Goal: Task Accomplishment & Management: Manage account settings

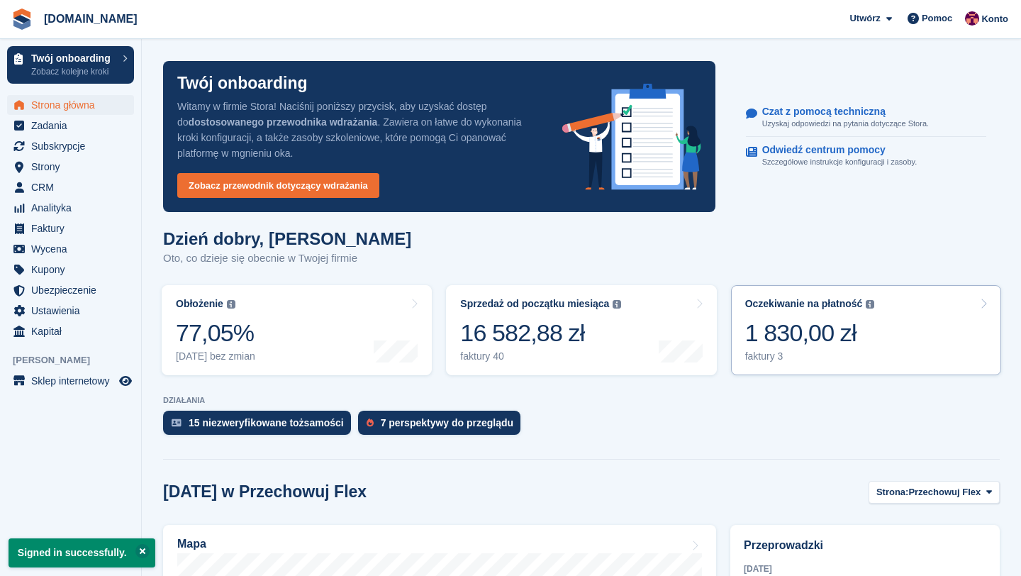
click at [833, 331] on div "1 830,00 zł" at bounding box center [810, 332] width 130 height 29
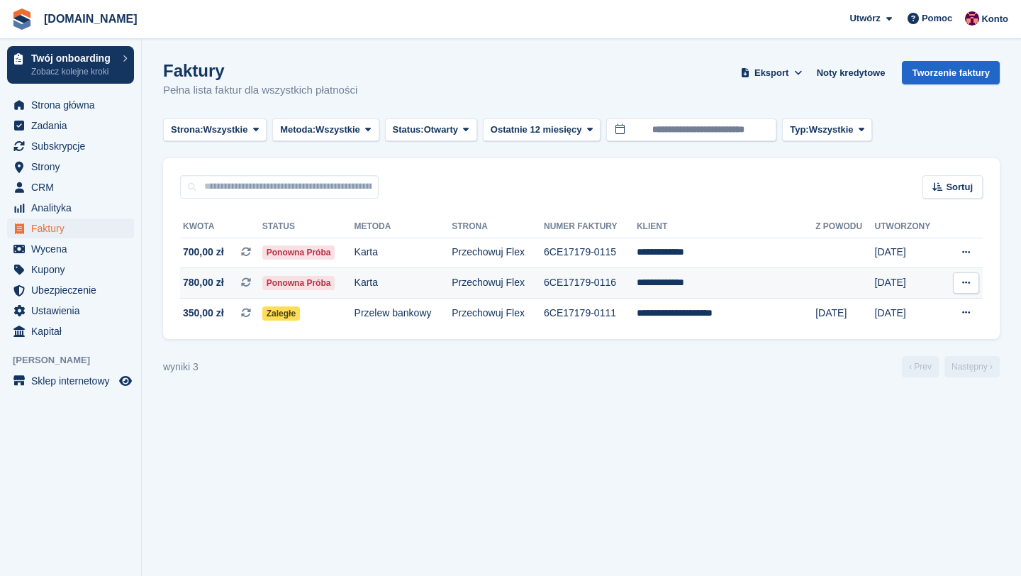
click at [674, 286] on td "**********" at bounding box center [726, 283] width 179 height 30
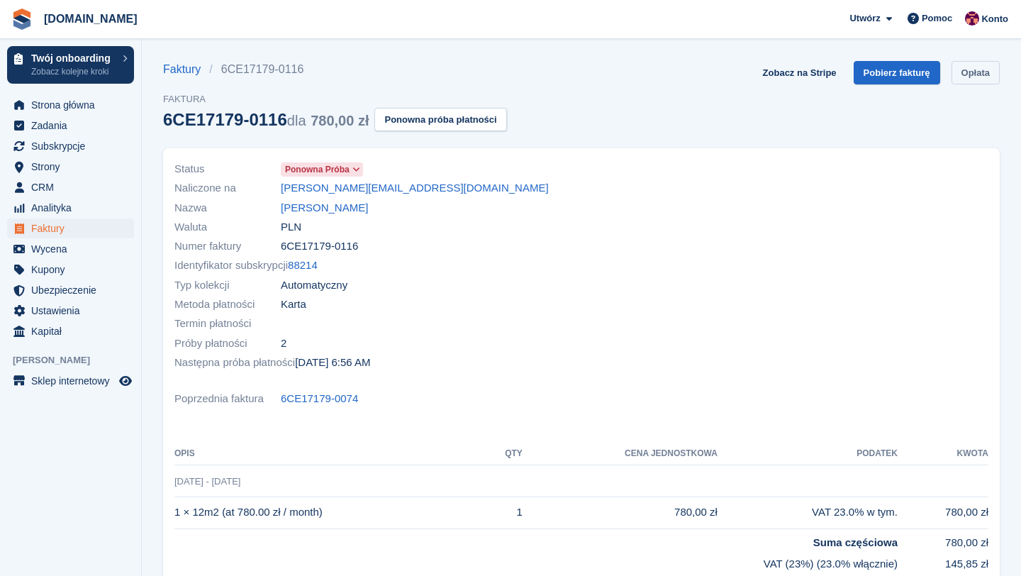
click at [975, 70] on link "Opłata" at bounding box center [976, 72] width 48 height 23
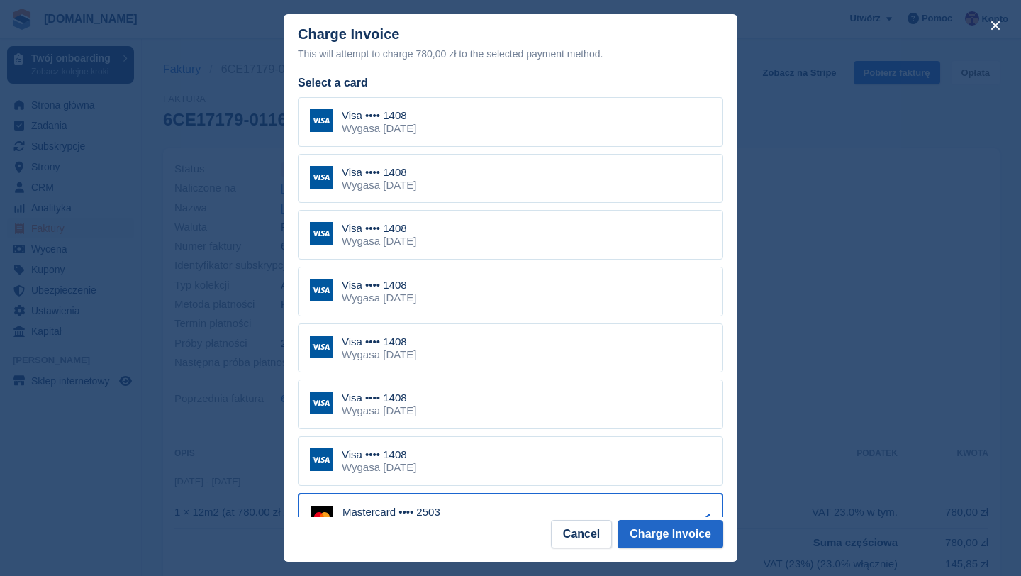
scroll to position [293, 0]
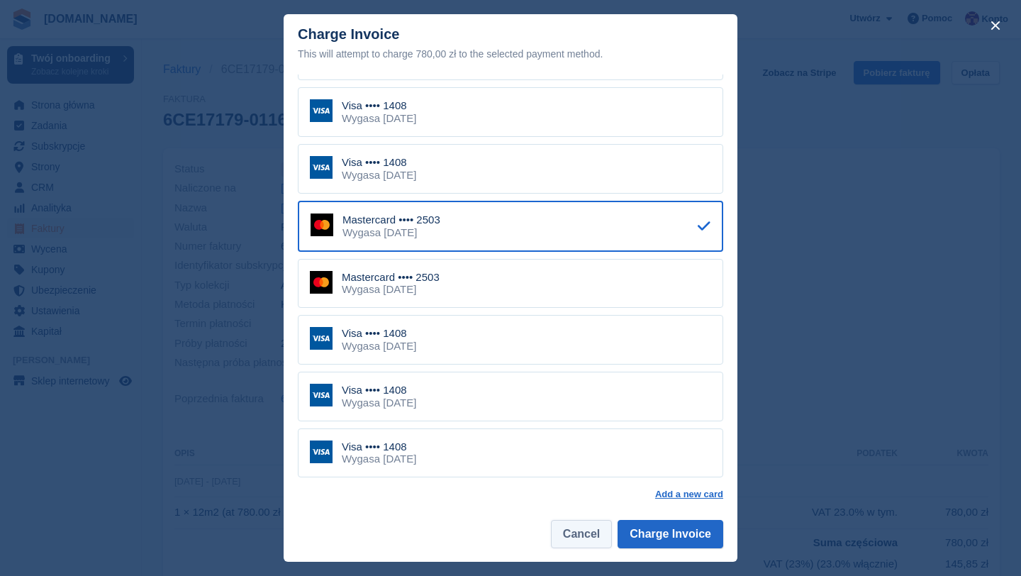
click at [582, 527] on button "Cancel" at bounding box center [581, 534] width 61 height 28
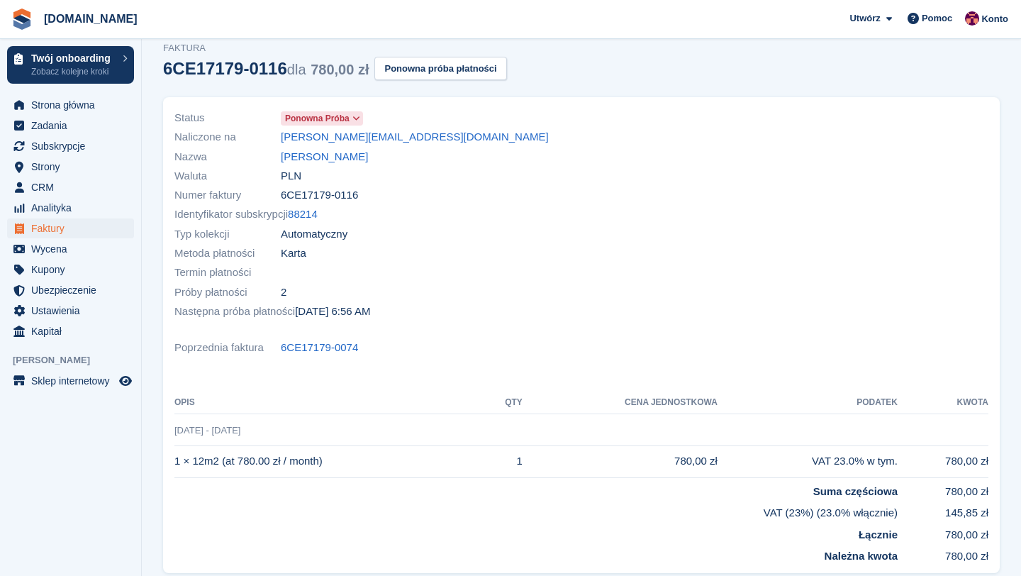
scroll to position [45, 0]
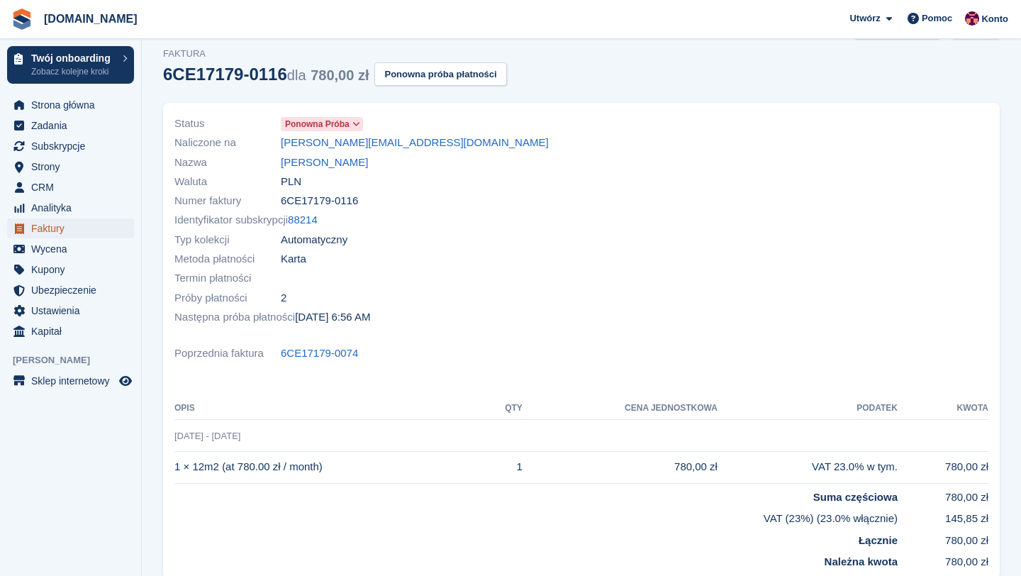
click at [65, 231] on span "Faktury" at bounding box center [73, 228] width 85 height 20
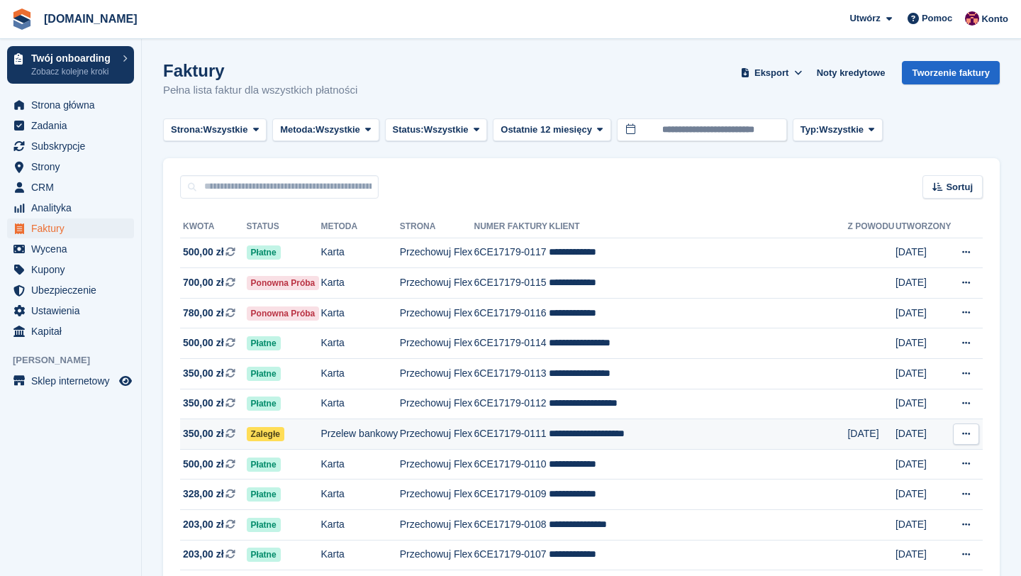
click at [602, 429] on td "**********" at bounding box center [698, 434] width 299 height 30
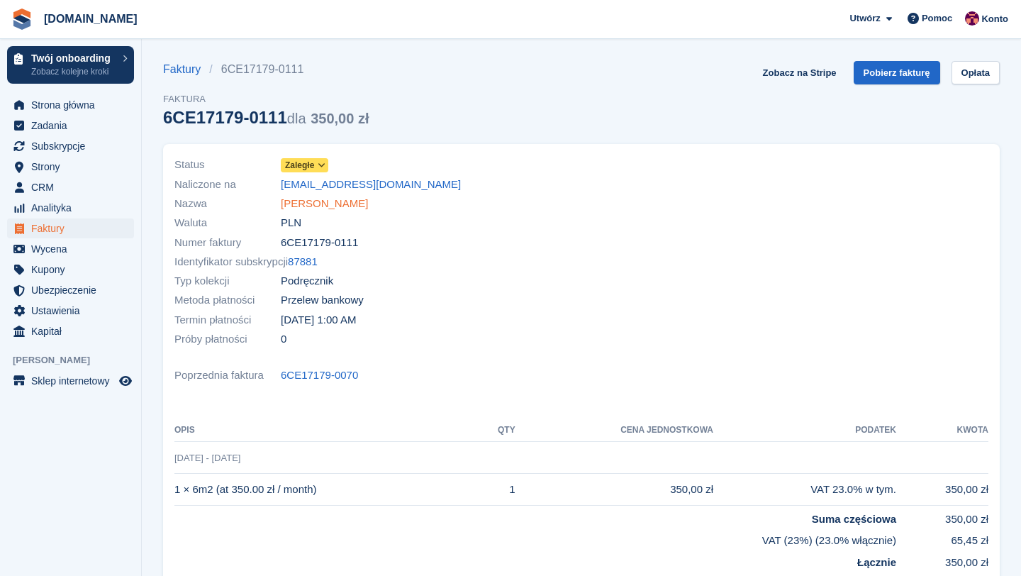
click at [349, 204] on link "[PERSON_NAME]" at bounding box center [324, 204] width 87 height 16
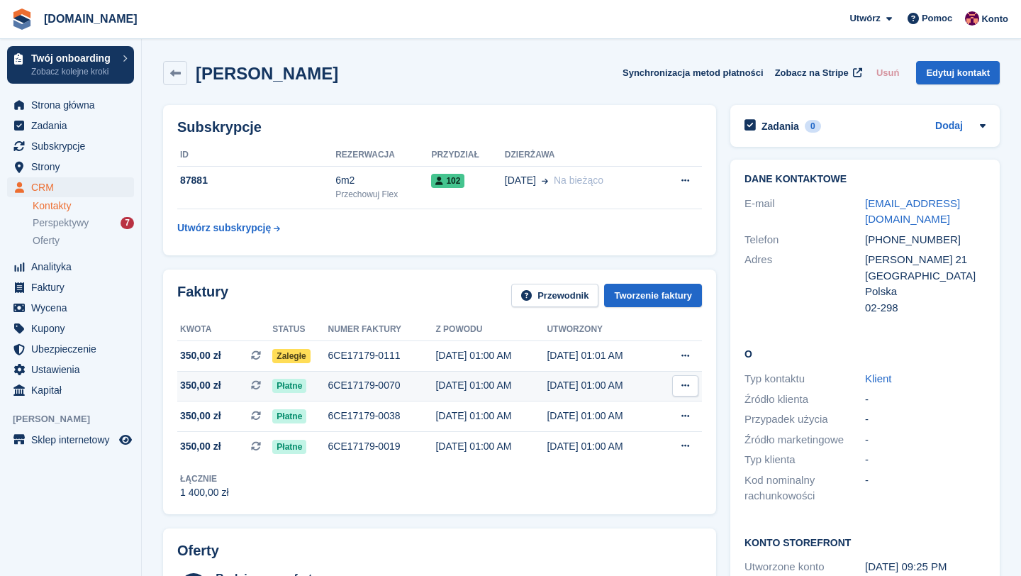
click at [208, 387] on span "350,00 zł" at bounding box center [200, 385] width 41 height 15
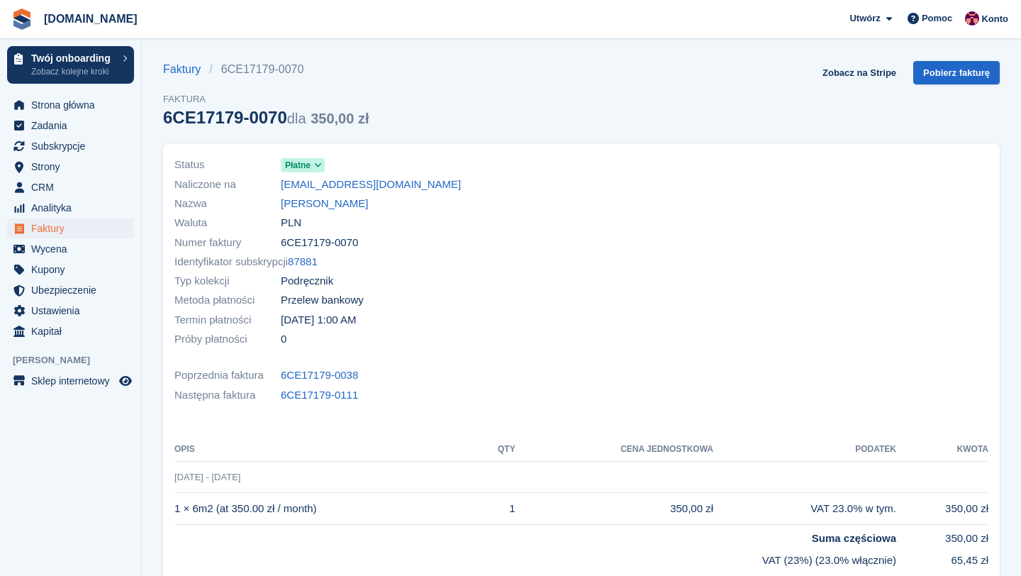
click at [321, 174] on div "Naliczone na [EMAIL_ADDRESS][DOMAIN_NAME]" at bounding box center [373, 183] width 399 height 19
click at [321, 165] on icon at bounding box center [318, 165] width 8 height 9
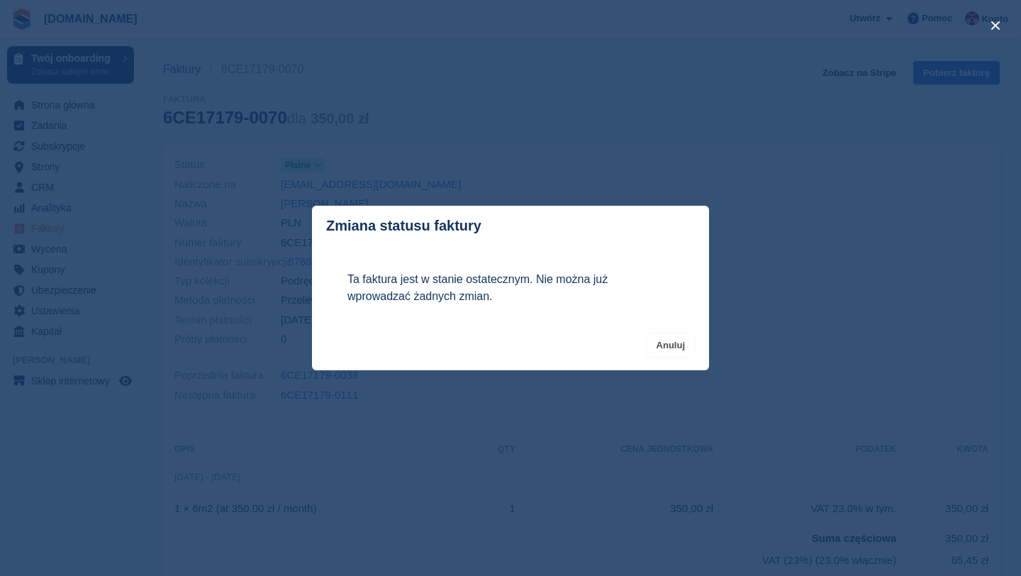
click at [673, 346] on button "Anuluj" at bounding box center [671, 344] width 48 height 23
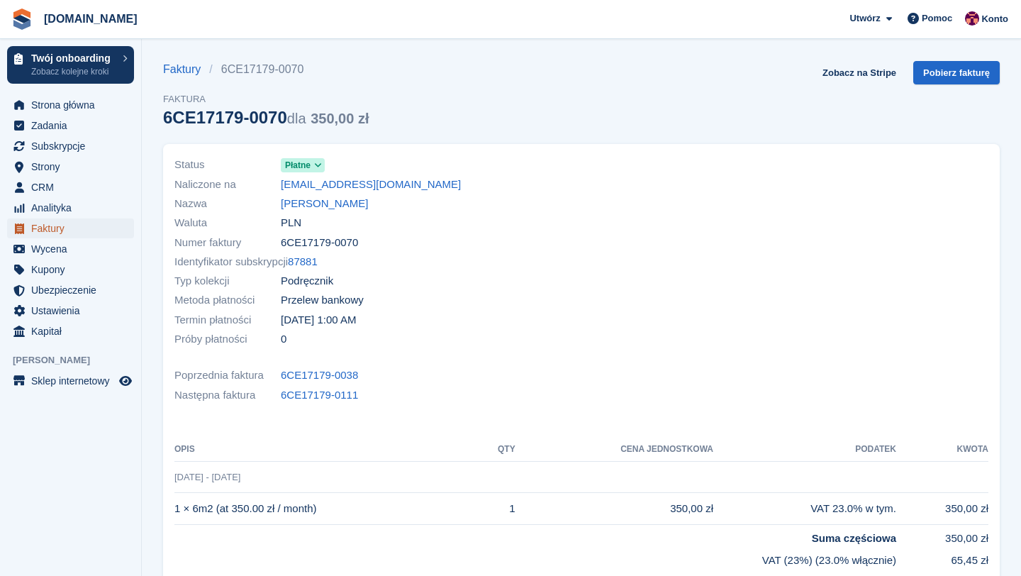
click at [59, 228] on span "Faktury" at bounding box center [73, 228] width 85 height 20
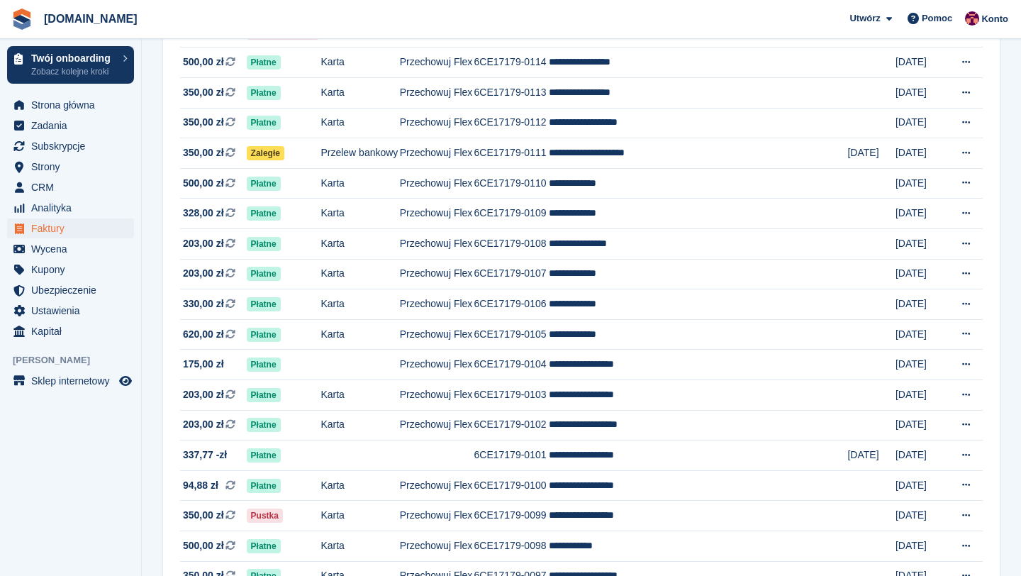
scroll to position [282, 0]
click at [71, 109] on span "Strona główna" at bounding box center [73, 105] width 85 height 20
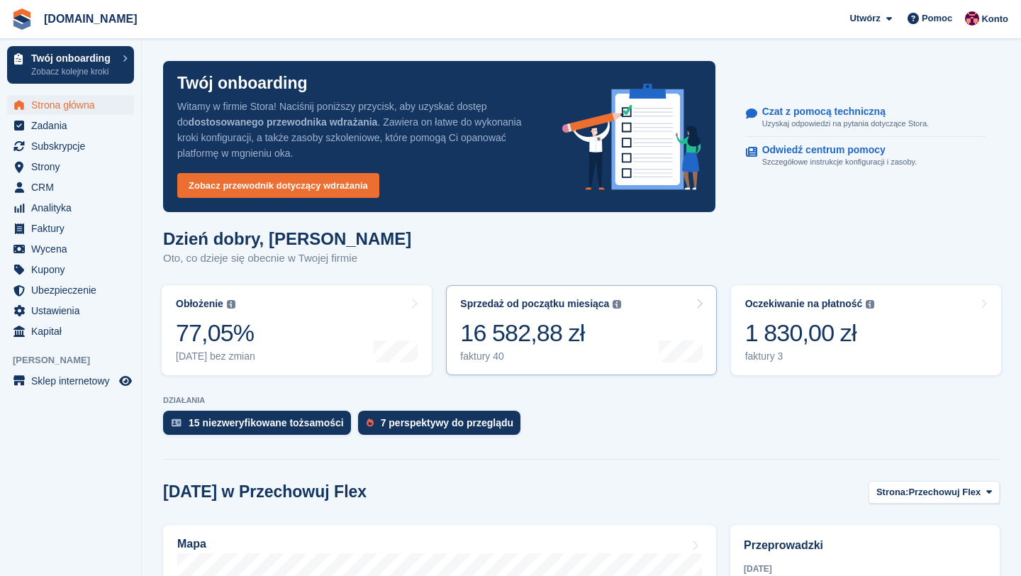
click at [526, 325] on div "16 582,88 zł" at bounding box center [540, 332] width 161 height 29
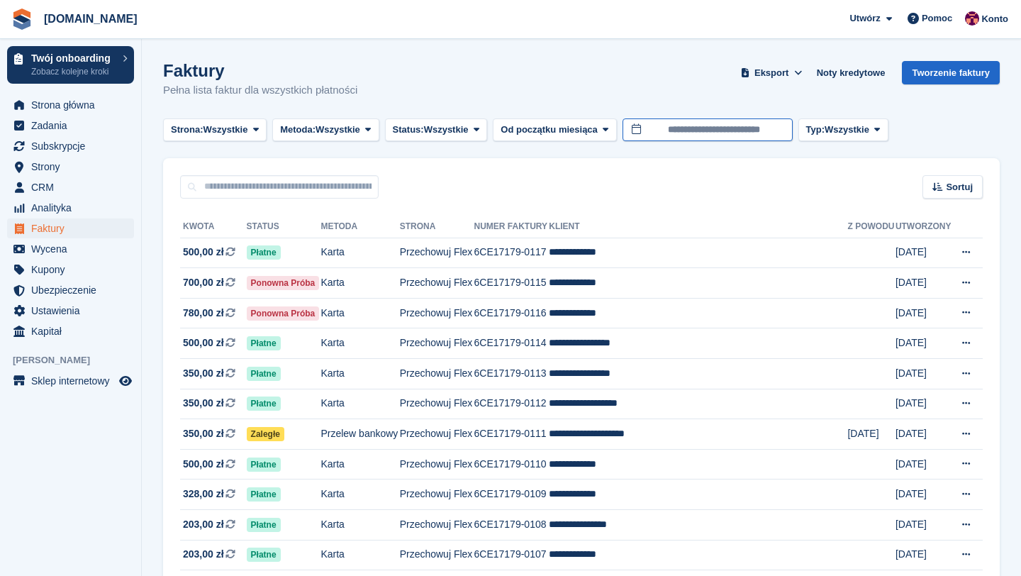
click at [765, 132] on input "**********" at bounding box center [708, 129] width 170 height 23
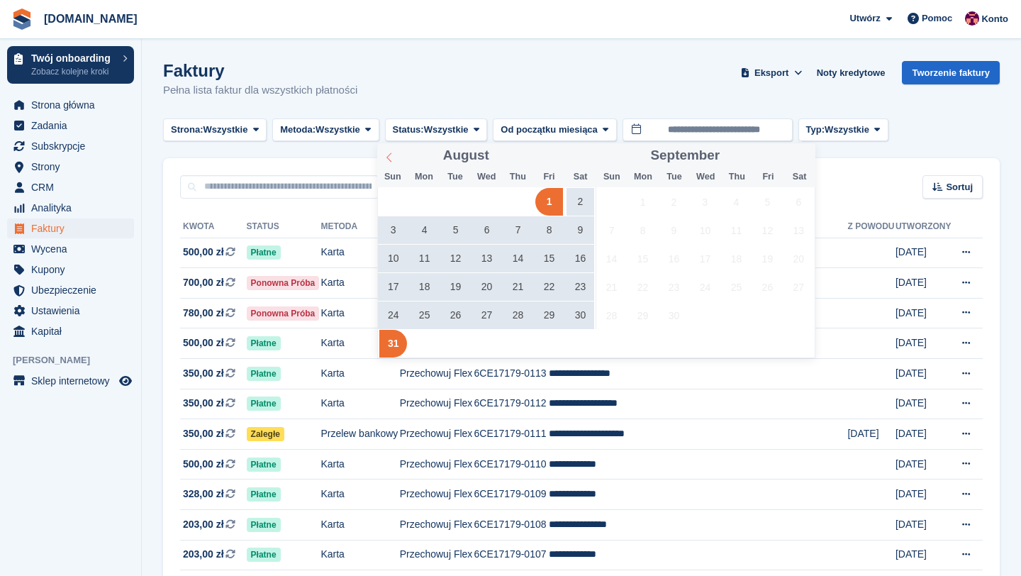
click at [381, 157] on span at bounding box center [389, 155] width 24 height 24
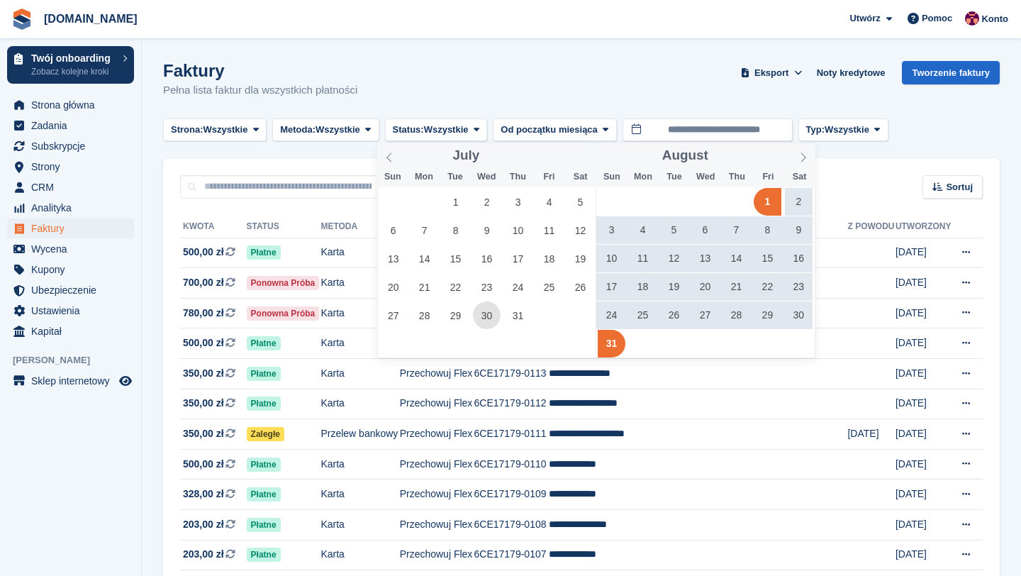
click at [484, 316] on span "30" at bounding box center [487, 315] width 28 height 28
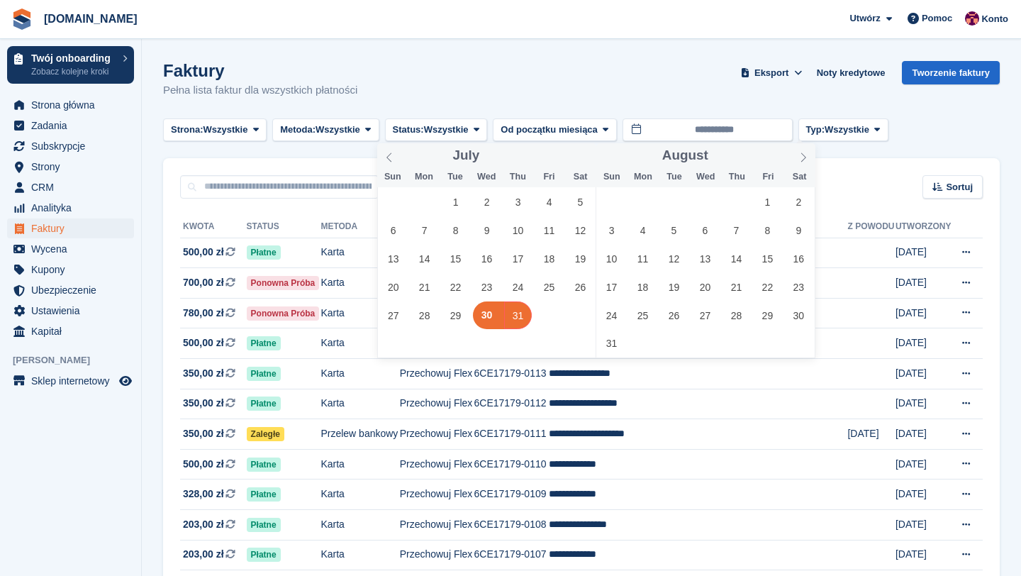
click at [525, 321] on span "31" at bounding box center [518, 315] width 28 height 28
type input "**********"
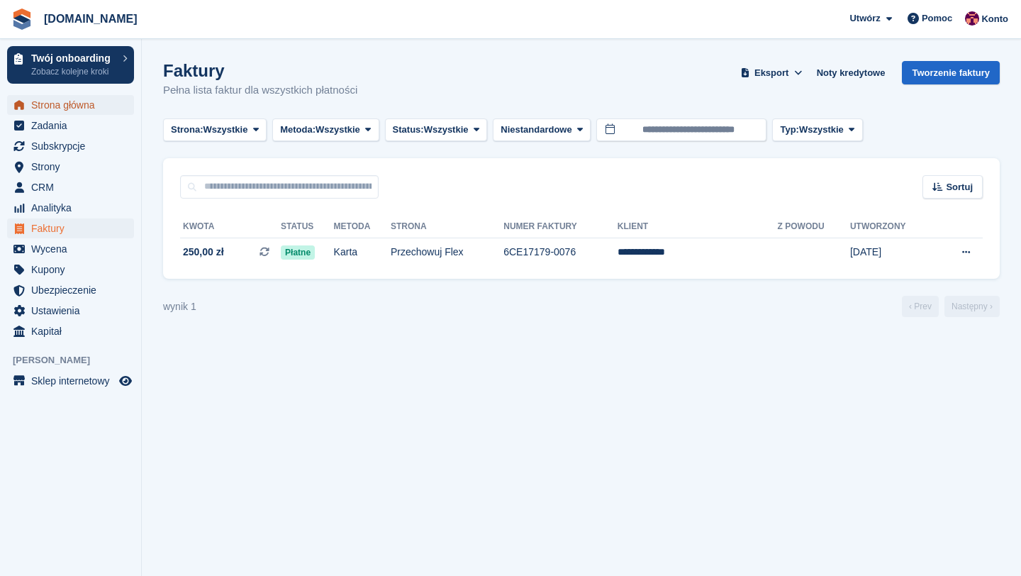
click at [30, 108] on link "Strona główna" at bounding box center [70, 105] width 127 height 20
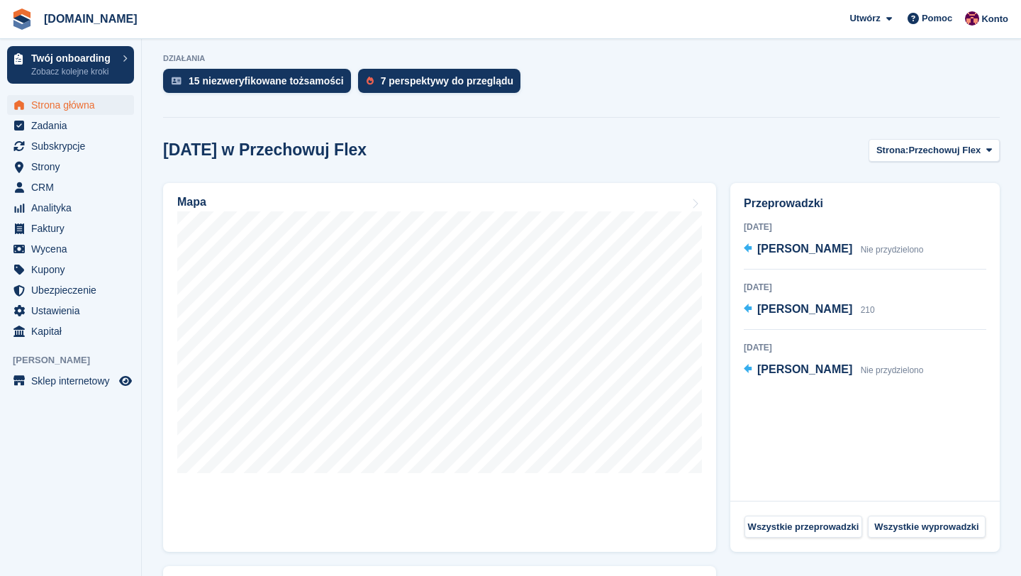
scroll to position [343, 0]
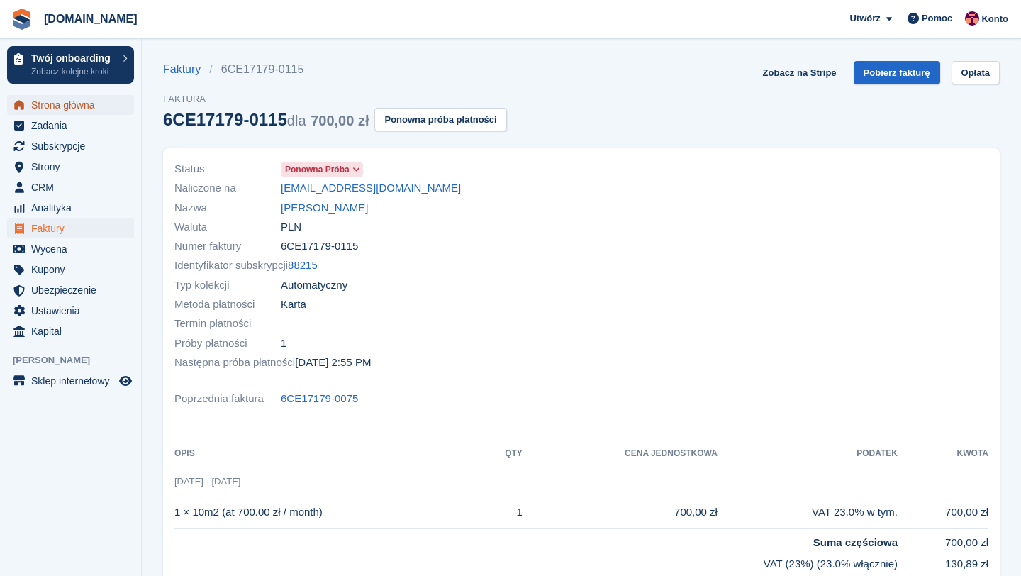
click at [62, 95] on span "Strona główna" at bounding box center [73, 105] width 85 height 20
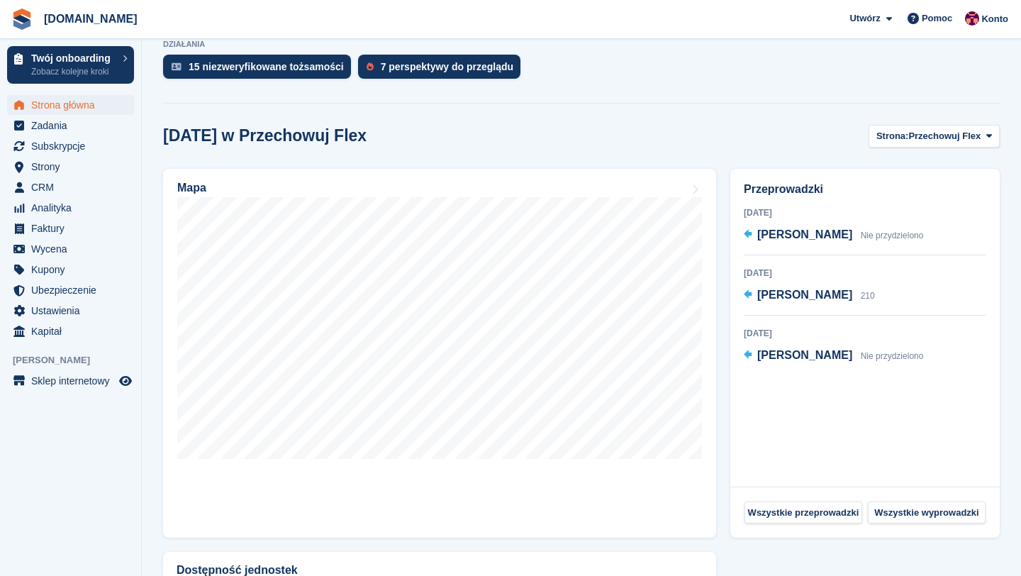
scroll to position [358, 0]
